Goal: Find specific page/section: Find specific page/section

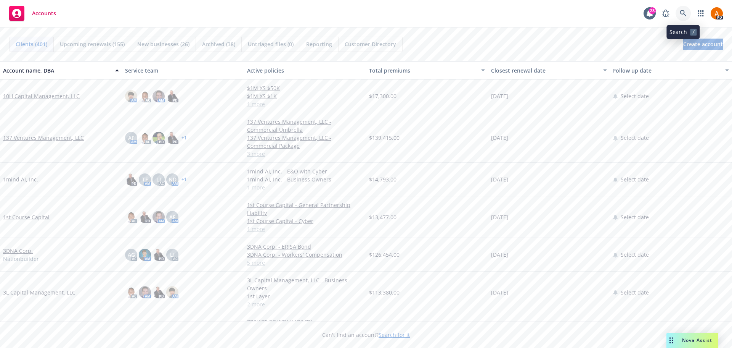
click at [682, 13] on icon at bounding box center [683, 13] width 7 height 7
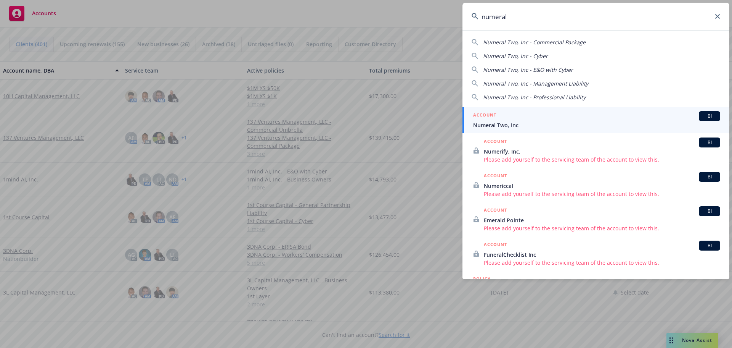
type input "numeral"
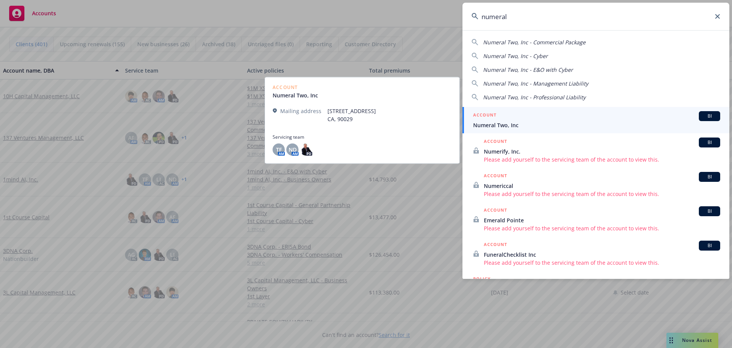
click at [489, 129] on link "ACCOUNT BI Numeral Two, Inc" at bounding box center [596, 120] width 267 height 26
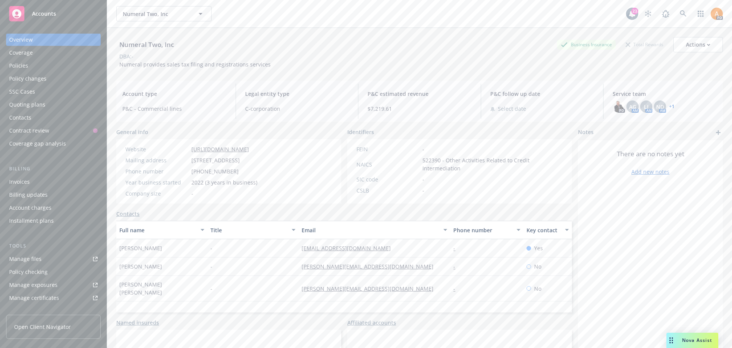
click at [669, 106] on link "+ 1" at bounding box center [671, 106] width 5 height 5
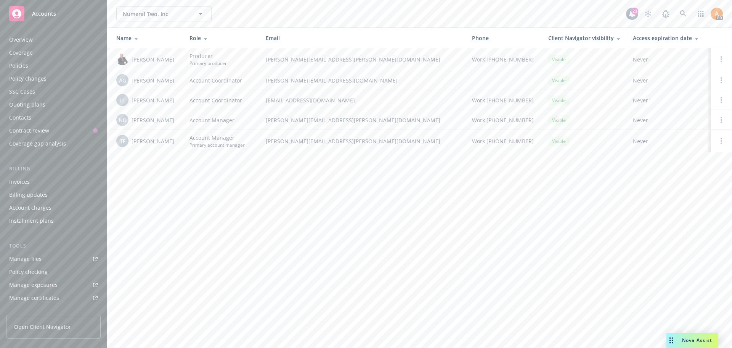
click at [23, 64] on div "Policies" at bounding box center [18, 66] width 19 height 12
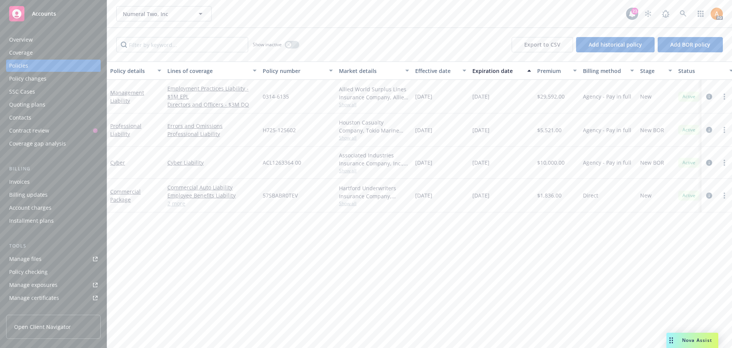
click at [348, 106] on span "Show all" at bounding box center [374, 104] width 70 height 6
